Goal: Task Accomplishment & Management: Complete application form

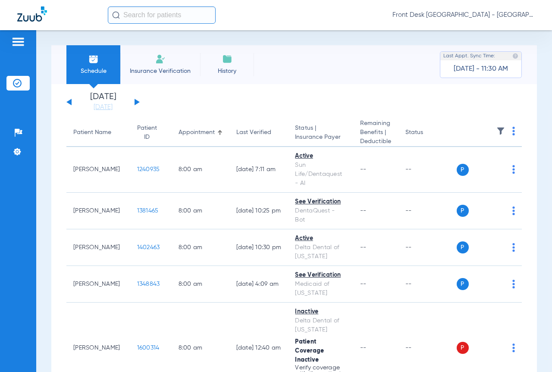
click at [16, 42] on img at bounding box center [18, 42] width 14 height 10
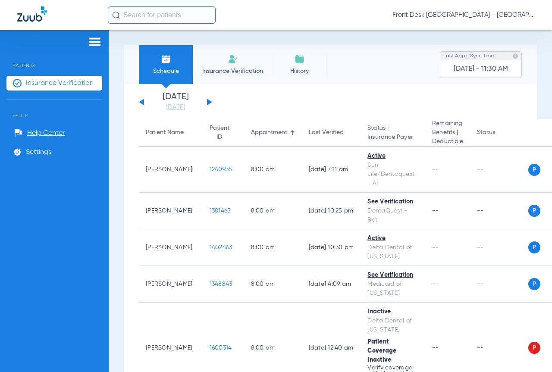
click at [224, 69] on span "Insurance Verification" at bounding box center [232, 71] width 67 height 9
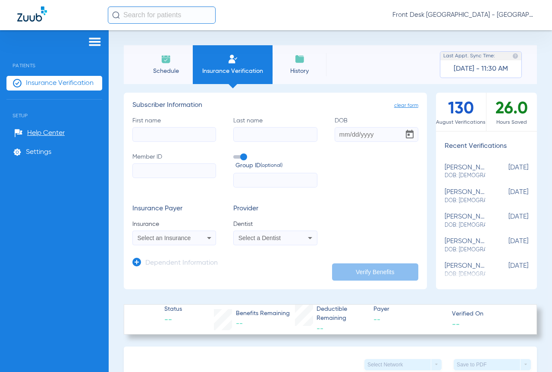
click at [171, 134] on input "First name" at bounding box center [174, 134] width 84 height 15
type input "Olyvia"
click at [277, 131] on input "Last name" at bounding box center [275, 134] width 84 height 15
type input "[PERSON_NAME]"
click at [339, 139] on input "DOB" at bounding box center [376, 134] width 84 height 15
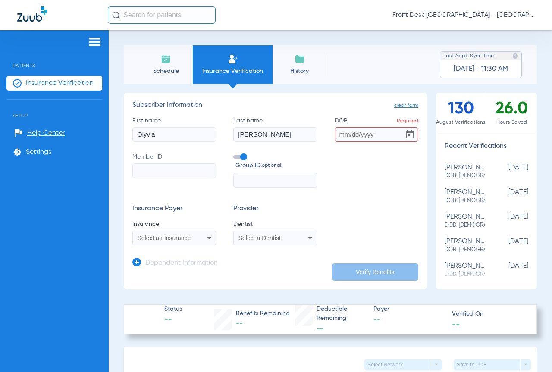
click at [360, 133] on input "DOB Required" at bounding box center [376, 134] width 84 height 15
type input "[DATE]"
click at [190, 175] on input "Member ID" at bounding box center [174, 170] width 84 height 15
click at [140, 171] on input "Member ID Required" at bounding box center [174, 170] width 84 height 15
paste input "019631186"
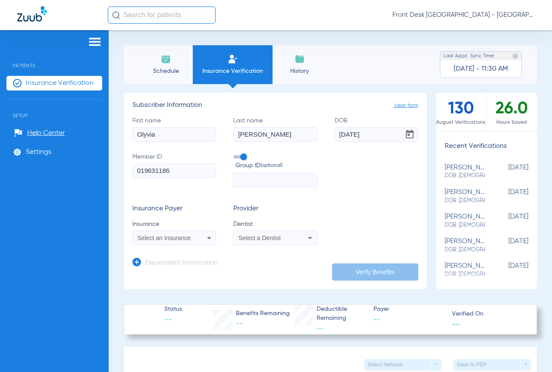
type input "019631186"
click at [206, 237] on icon at bounding box center [209, 238] width 10 height 10
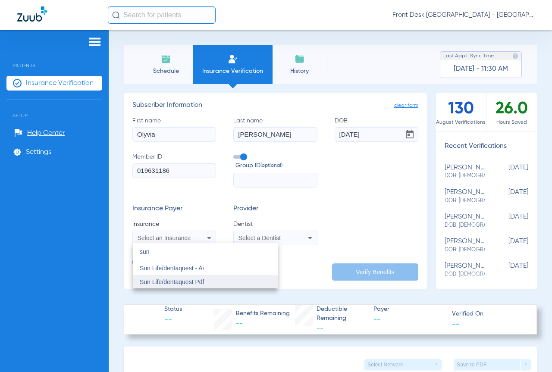
type input "sun"
click at [204, 279] on span "Sun Life/dentaquest Pdf" at bounding box center [172, 281] width 64 height 7
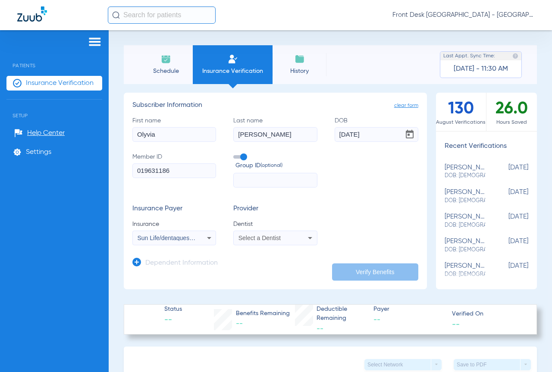
click at [265, 241] on span "Select a Dentist" at bounding box center [259, 237] width 42 height 7
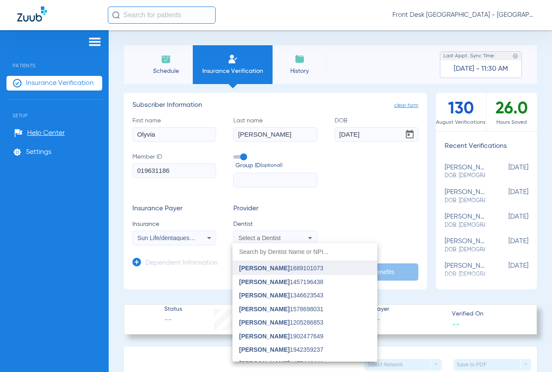
click at [259, 267] on span "[PERSON_NAME]" at bounding box center [264, 268] width 50 height 7
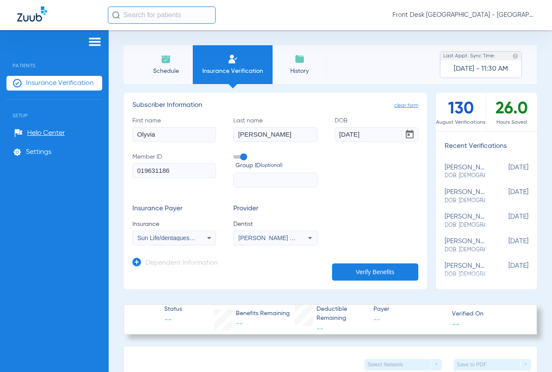
click at [365, 271] on button "Verify Benefits" at bounding box center [375, 271] width 86 height 17
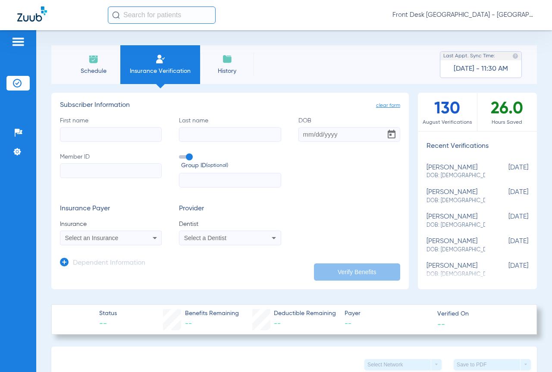
click at [115, 135] on input "First name" at bounding box center [111, 134] width 102 height 15
click at [78, 134] on input "First name Required" at bounding box center [111, 134] width 102 height 15
type input "Olyvia"
click at [187, 131] on input "Last name" at bounding box center [230, 134] width 102 height 15
type input "[PERSON_NAME]"
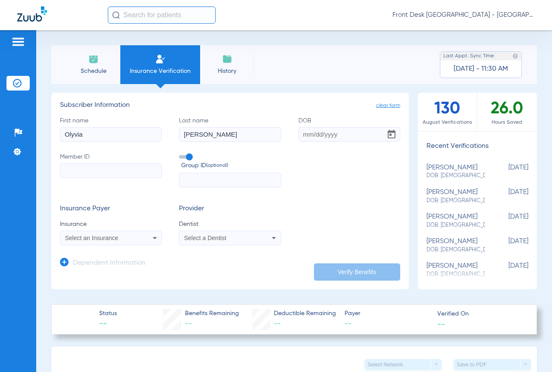
click at [325, 136] on input "DOB" at bounding box center [349, 134] width 102 height 15
click at [317, 135] on input "DOB Required" at bounding box center [349, 134] width 102 height 15
click at [303, 132] on input "DOB Required" at bounding box center [349, 134] width 102 height 15
click at [314, 137] on input "08302018" at bounding box center [349, 134] width 102 height 15
click at [306, 134] on input "08302018" at bounding box center [349, 134] width 102 height 15
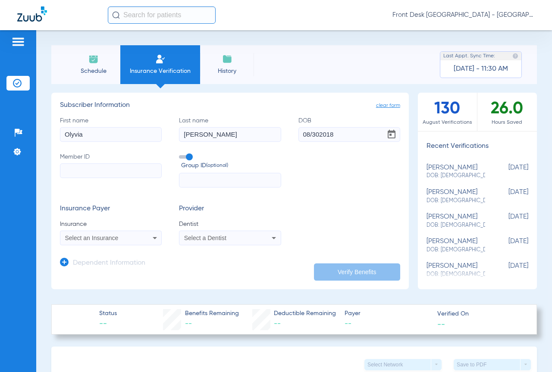
click at [316, 131] on input "08/302018" at bounding box center [349, 134] width 102 height 15
type input "[DATE]"
click at [116, 172] on input "Member ID" at bounding box center [111, 170] width 102 height 15
click at [88, 171] on input "Member ID Required" at bounding box center [111, 170] width 102 height 15
paste input "019631186"
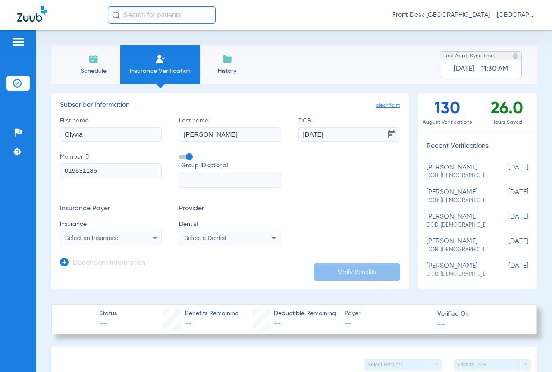
type input "019631186"
click at [150, 238] on icon at bounding box center [155, 238] width 10 height 10
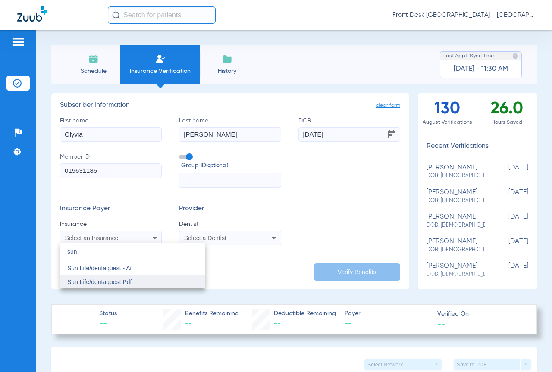
type input "sun"
click at [130, 280] on span "Sun Life/dentaquest Pdf" at bounding box center [99, 281] width 64 height 7
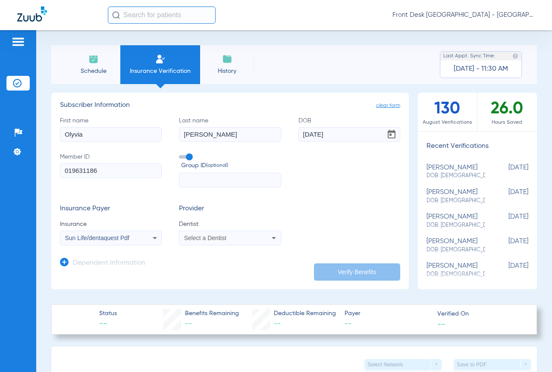
click at [196, 239] on span "Select a Dentist" at bounding box center [205, 237] width 42 height 7
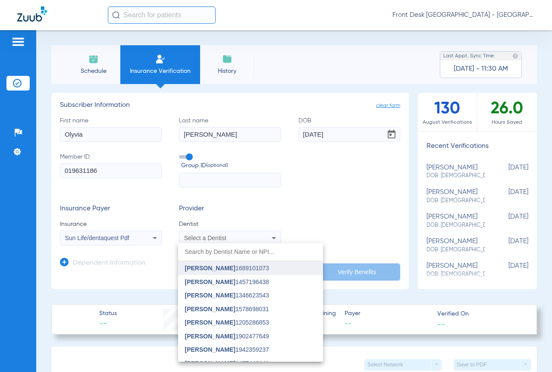
click at [196, 267] on span "[PERSON_NAME]" at bounding box center [210, 268] width 50 height 7
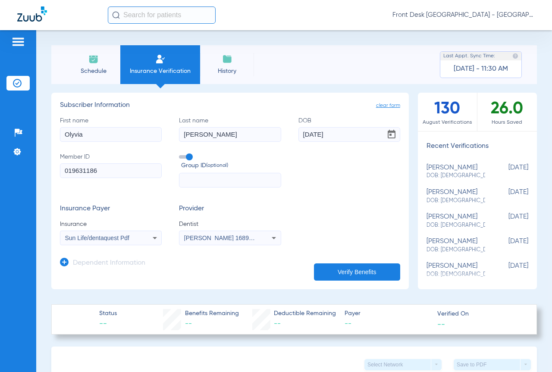
click at [364, 271] on button "Verify Benefits" at bounding box center [357, 271] width 86 height 17
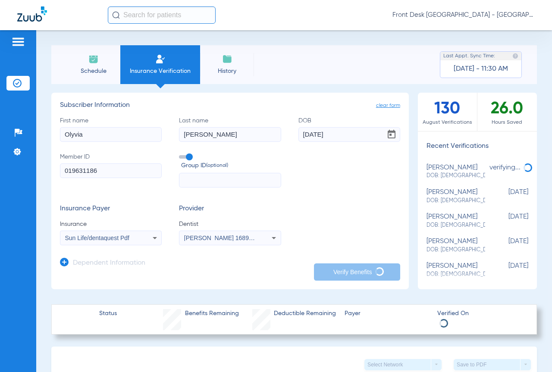
drag, startPoint x: 116, startPoint y: 131, endPoint x: 33, endPoint y: 128, distance: 83.2
click at [33, 128] on div "Patients Insurance Verification Setup Help Center Settings Schedule Insurance V…" at bounding box center [276, 216] width 552 height 372
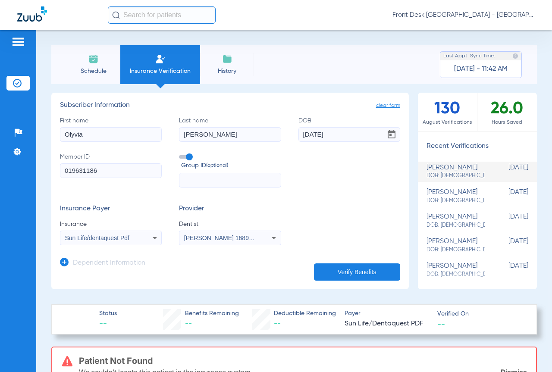
click at [193, 183] on input "text" at bounding box center [230, 180] width 102 height 15
click at [219, 175] on input "text" at bounding box center [230, 180] width 102 height 15
type input "936589"
click at [378, 267] on button "Verify Benefits" at bounding box center [357, 271] width 86 height 17
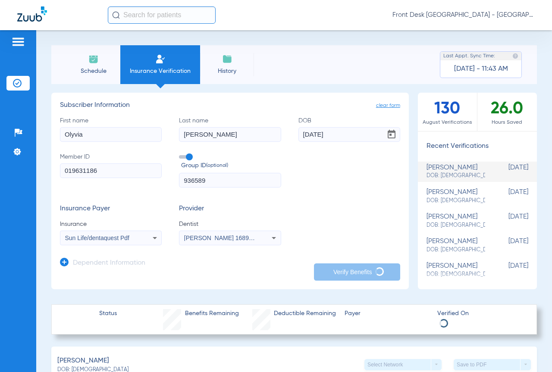
drag, startPoint x: 86, startPoint y: 136, endPoint x: 48, endPoint y: 138, distance: 38.0
click at [48, 138] on div "Schedule Insurance Verification History Last Appt. Sync Time: [DATE] - 11:43 AM…" at bounding box center [293, 201] width 515 height 342
type input "[PERSON_NAME]"
drag, startPoint x: 182, startPoint y: 133, endPoint x: 158, endPoint y: 134, distance: 24.1
click at [158, 134] on div "First name [PERSON_NAME] Last name [PERSON_NAME] DOB [DEMOGRAPHIC_DATA] Member …" at bounding box center [230, 152] width 340 height 72
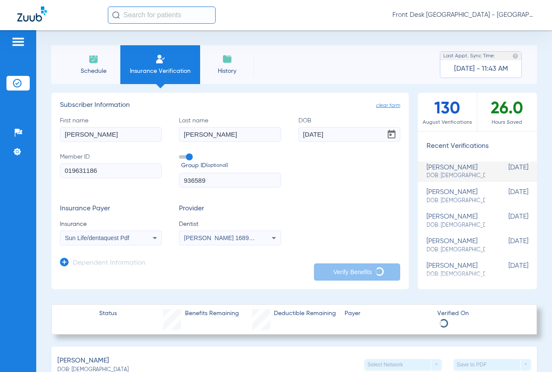
drag, startPoint x: 333, startPoint y: 131, endPoint x: 279, endPoint y: 139, distance: 54.8
click at [279, 139] on div "First name [PERSON_NAME] Last name [PERSON_NAME] DOB [DEMOGRAPHIC_DATA] Member …" at bounding box center [230, 152] width 340 height 72
click at [213, 137] on input "[PERSON_NAME]" at bounding box center [230, 134] width 102 height 15
type input "[PERSON_NAME]"
drag, startPoint x: 338, startPoint y: 137, endPoint x: 298, endPoint y: 137, distance: 40.5
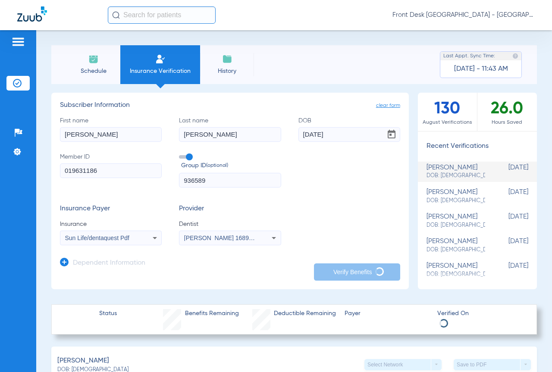
click at [298, 137] on input "[DATE]" at bounding box center [349, 134] width 102 height 15
click at [333, 134] on input "[DATE]" at bounding box center [349, 134] width 102 height 15
drag, startPoint x: 333, startPoint y: 134, endPoint x: 292, endPoint y: 138, distance: 41.5
click at [292, 138] on div "First name [PERSON_NAME] Last name [PERSON_NAME] [DEMOGRAPHIC_DATA] Member ID 0…" at bounding box center [230, 152] width 340 height 72
click at [305, 138] on input "05161993" at bounding box center [349, 134] width 102 height 15
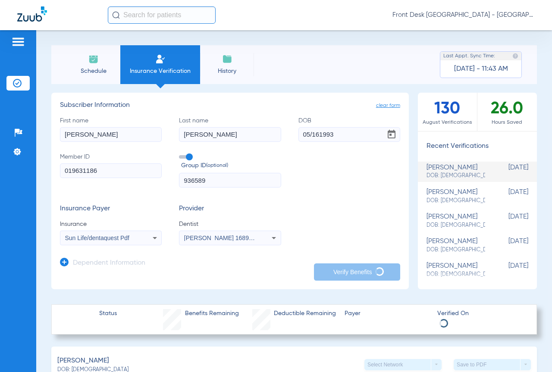
click at [316, 136] on input "05/161993" at bounding box center [349, 134] width 102 height 15
type input "[DATE]"
click at [80, 136] on input "[PERSON_NAME]" at bounding box center [111, 134] width 102 height 15
type input "Olyvia"
type input "[PERSON_NAME]"
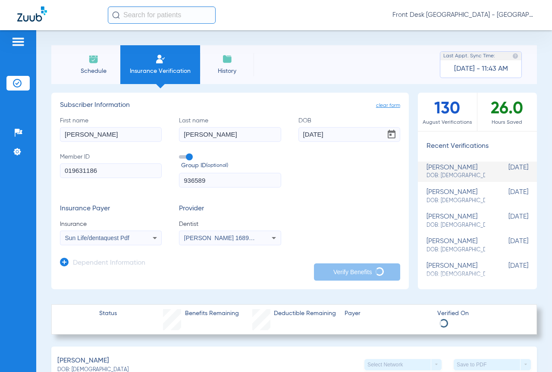
type input "[DATE]"
click at [12, 41] on img at bounding box center [18, 42] width 14 height 10
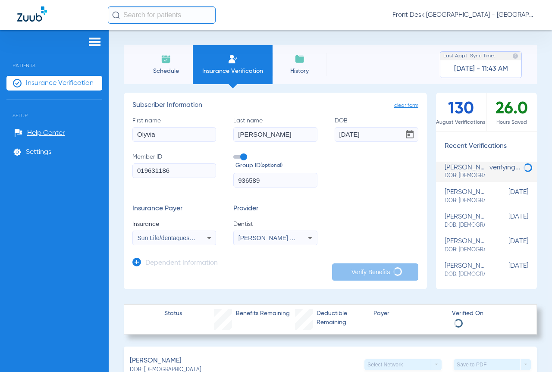
click at [53, 82] on span "Insurance Verification" at bounding box center [60, 83] width 68 height 9
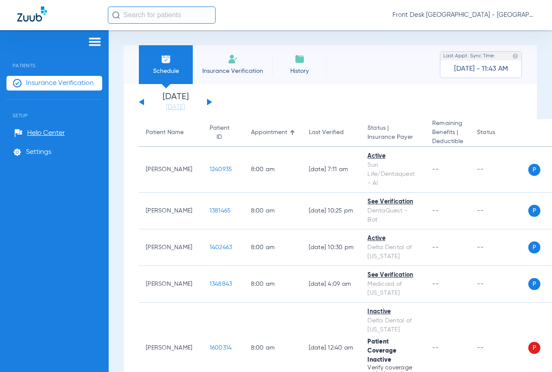
click at [233, 61] on img at bounding box center [232, 59] width 10 height 10
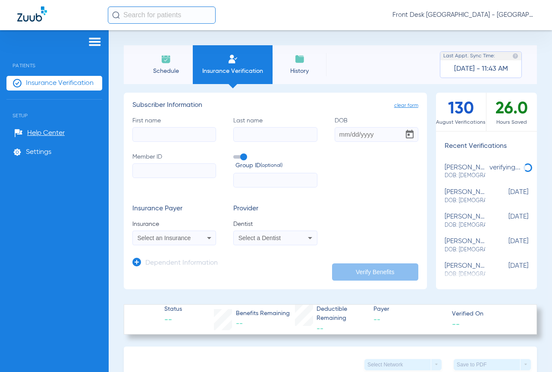
click at [163, 134] on input "First name" at bounding box center [174, 134] width 84 height 15
type input "[PERSON_NAME]"
click at [253, 135] on input "Last name" at bounding box center [275, 134] width 84 height 15
type input "[PERSON_NAME]"
click at [341, 137] on input "DOB" at bounding box center [376, 134] width 84 height 15
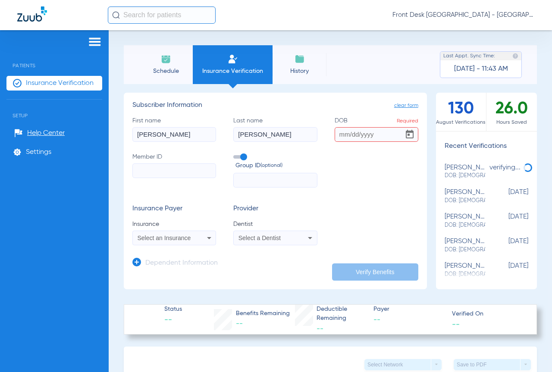
click at [349, 138] on input "DOB Required" at bounding box center [376, 134] width 84 height 15
type input "5"
type input "[DATE]"
click at [146, 168] on input "Member ID" at bounding box center [174, 170] width 84 height 15
paste input "019631186"
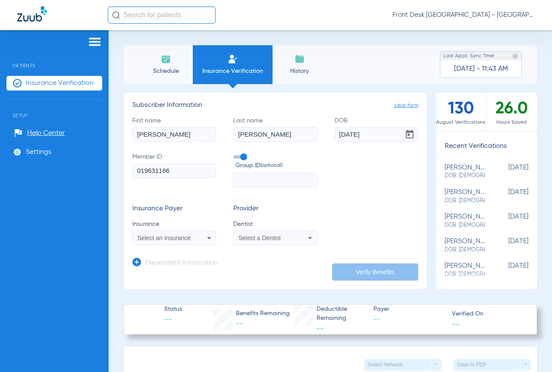
type input "019631186"
click at [207, 239] on icon at bounding box center [209, 238] width 4 height 2
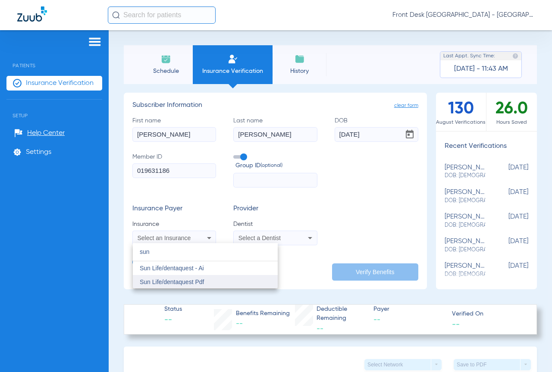
type input "sun"
click at [178, 284] on span "Sun Life/dentaquest Pdf" at bounding box center [172, 281] width 64 height 7
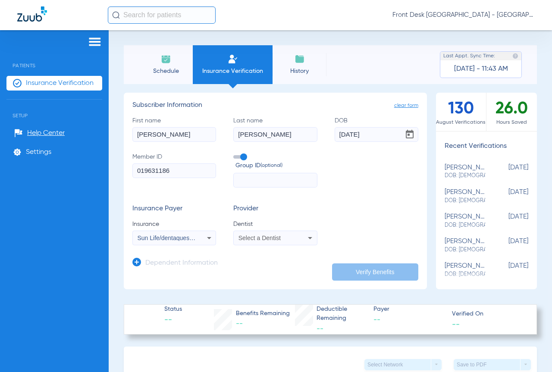
click at [207, 237] on icon at bounding box center [209, 238] width 10 height 10
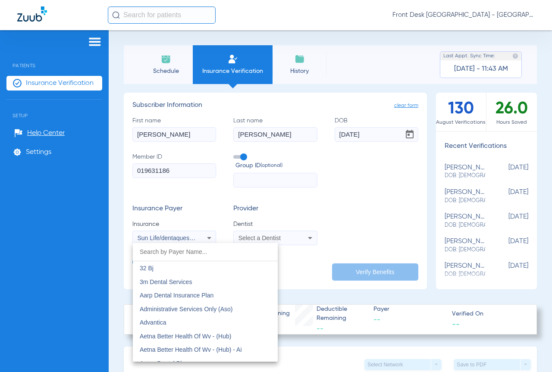
scroll to position [4705, 0]
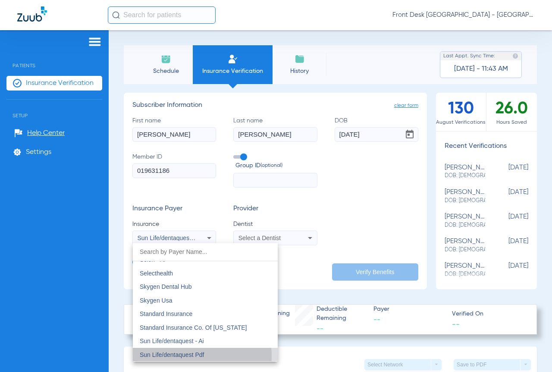
click at [190, 356] on span "Sun Life/dentaquest Pdf" at bounding box center [172, 354] width 64 height 7
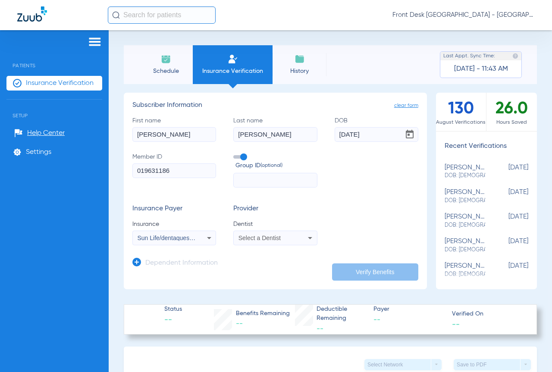
click at [205, 235] on icon at bounding box center [209, 238] width 10 height 10
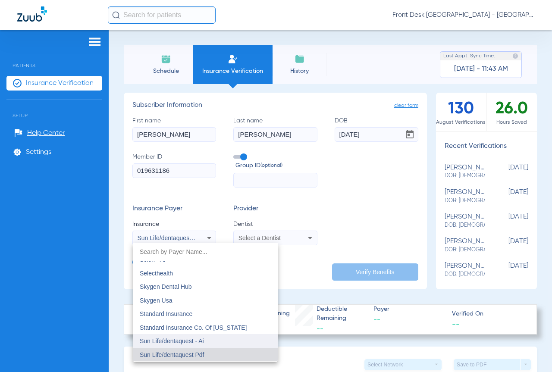
click at [204, 339] on mat-option "Sun Life/dentaquest - Ai" at bounding box center [205, 341] width 145 height 14
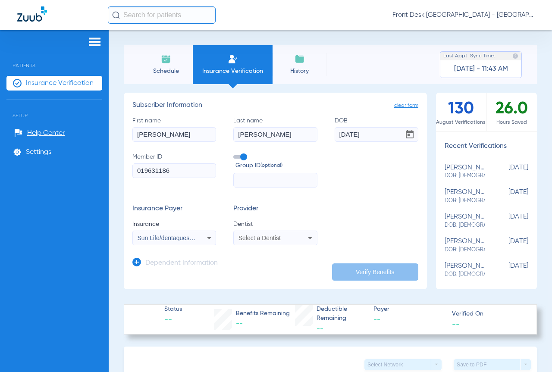
click at [264, 238] on span "Select a Dentist" at bounding box center [259, 237] width 42 height 7
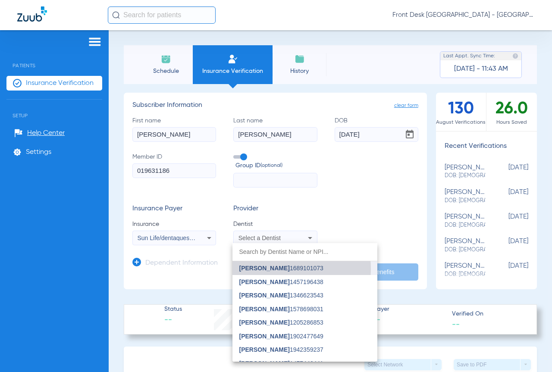
click at [263, 269] on span "[PERSON_NAME]" at bounding box center [264, 268] width 50 height 7
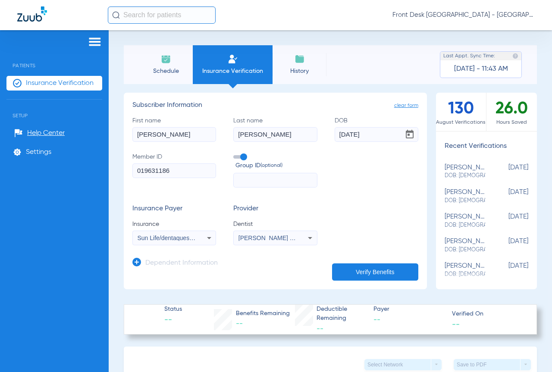
click at [365, 270] on button "Verify Benefits" at bounding box center [375, 271] width 86 height 17
